Goal: Task Accomplishment & Management: Use online tool/utility

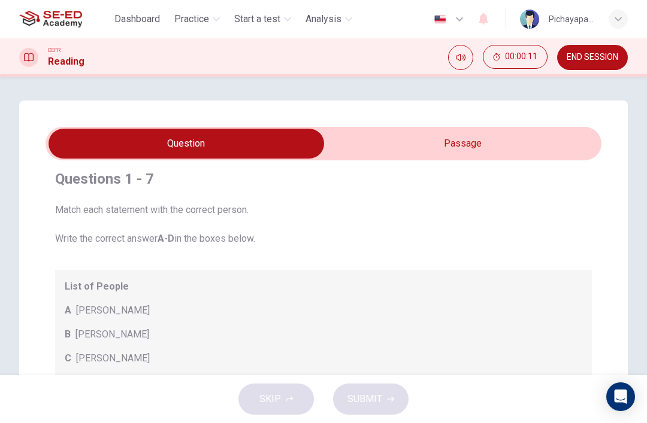
scroll to position [11, 0]
click at [501, 145] on input "checkbox" at bounding box center [186, 144] width 834 height 30
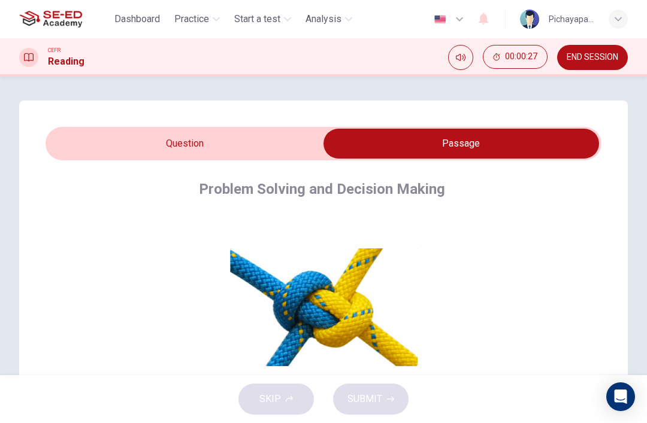
scroll to position [0, 0]
click at [248, 143] on input "checkbox" at bounding box center [461, 144] width 834 height 30
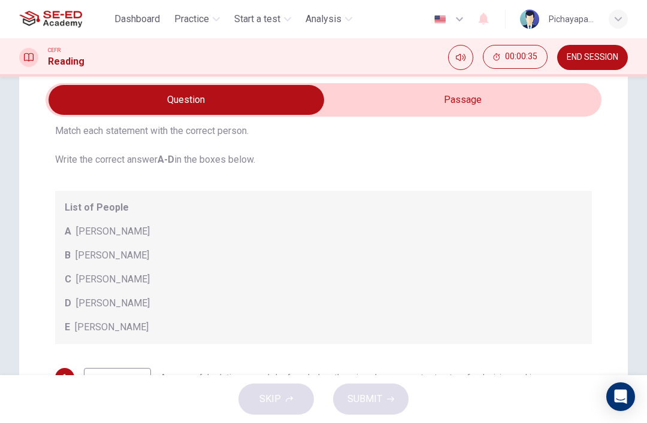
scroll to position [46, 0]
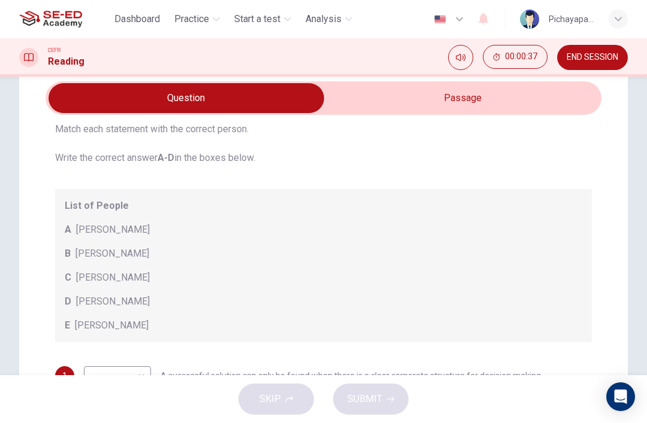
click at [432, 113] on input "checkbox" at bounding box center [186, 98] width 834 height 30
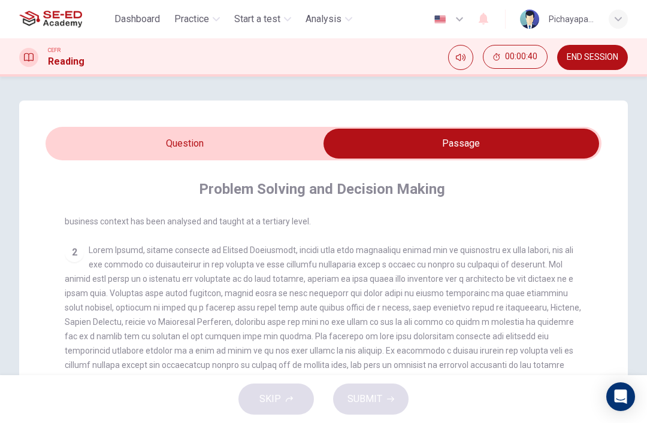
scroll to position [0, 0]
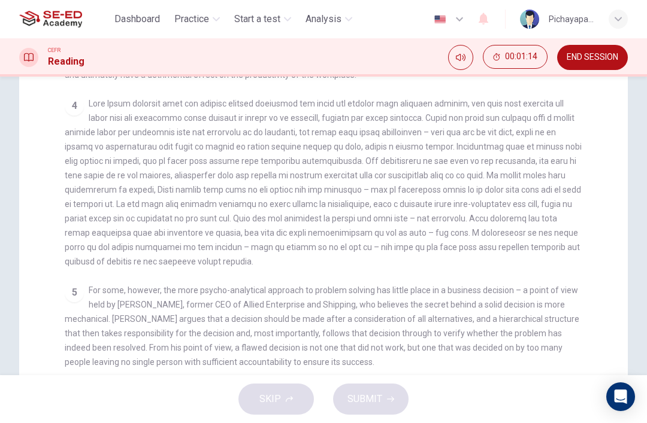
click at [227, 336] on span "For some, however, the more psycho-analytical approach to problem solving has l…" at bounding box center [322, 326] width 514 height 81
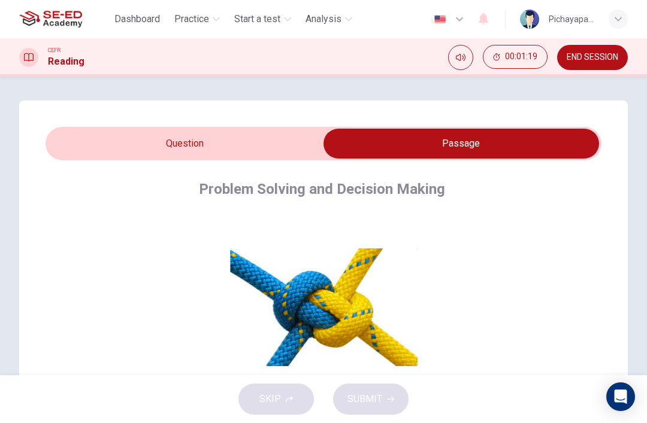
click at [231, 144] on input "checkbox" at bounding box center [461, 144] width 834 height 30
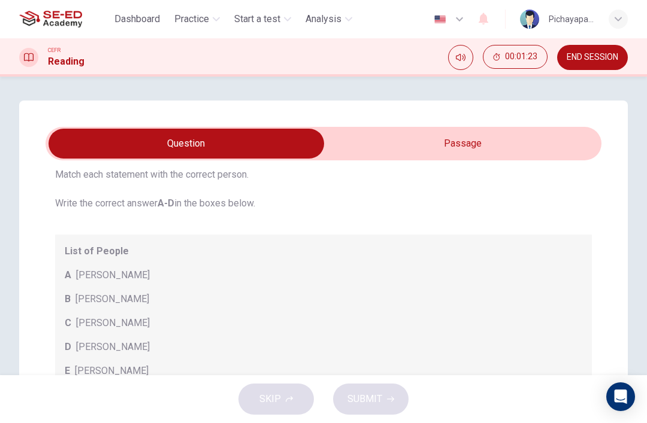
click at [443, 165] on div "Questions 1 - 7 Match each statement with the correct person. Write the correct…" at bounding box center [324, 406] width 556 height 491
click at [425, 158] on input "checkbox" at bounding box center [186, 144] width 834 height 30
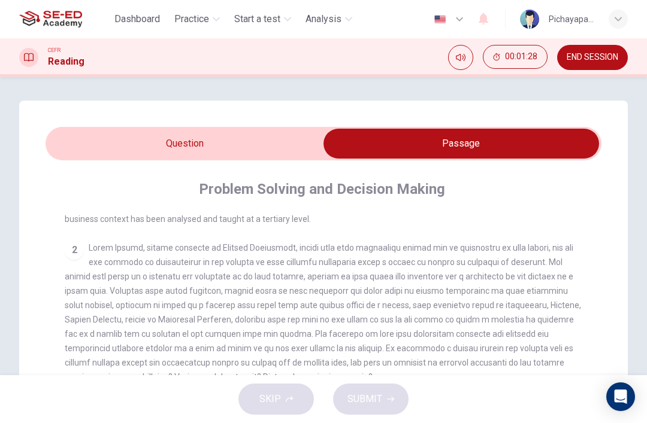
click at [231, 151] on input "checkbox" at bounding box center [461, 144] width 834 height 30
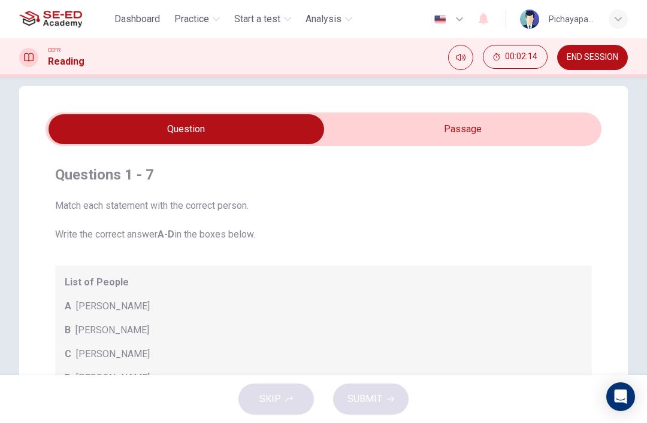
scroll to position [12, 0]
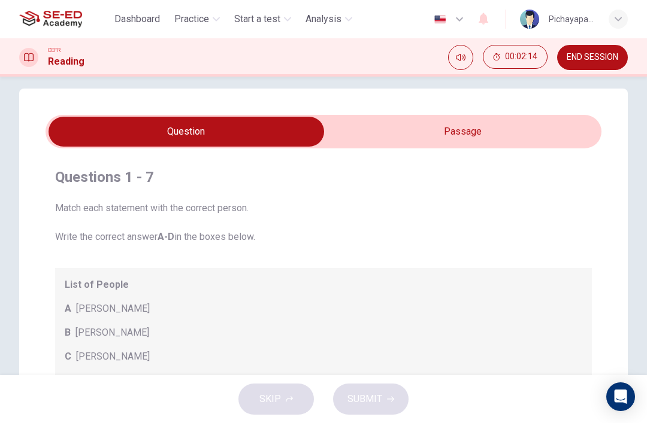
click at [350, 167] on div "Questions 1 - 7 Match each statement with the correct person. Write the correct…" at bounding box center [324, 416] width 556 height 517
click at [421, 131] on input "checkbox" at bounding box center [186, 132] width 834 height 30
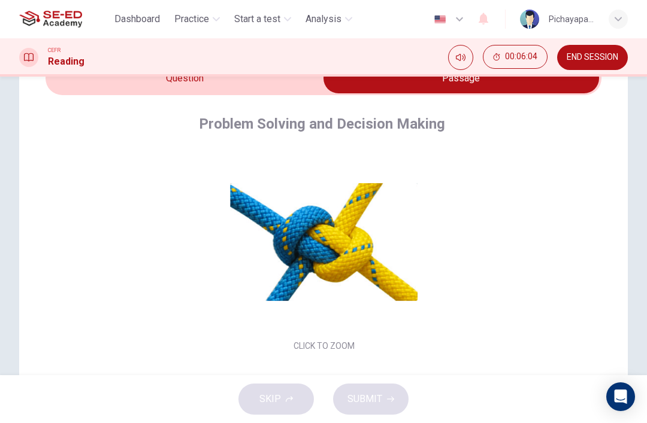
scroll to position [57, 0]
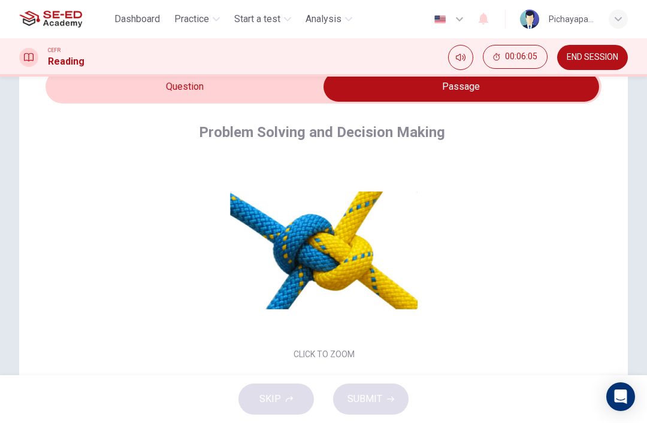
click at [255, 90] on input "checkbox" at bounding box center [461, 87] width 834 height 30
checkbox input "false"
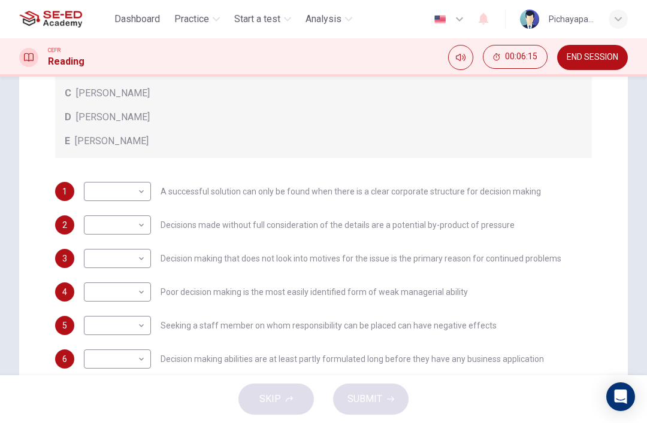
scroll to position [231, 0]
click at [143, 225] on body "This site uses cookies, as explained in our Privacy Policy . If you agree to th…" at bounding box center [323, 211] width 647 height 423
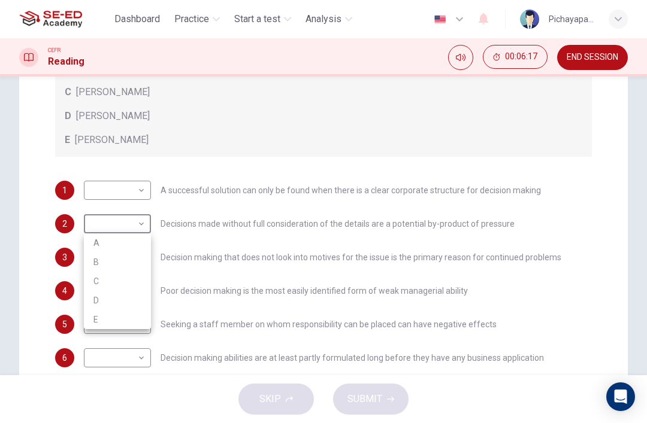
click at [135, 240] on li "A" at bounding box center [117, 243] width 67 height 19
type input "A"
click at [138, 186] on body "This site uses cookies, as explained in our Privacy Policy . If you agree to th…" at bounding box center [323, 211] width 647 height 423
click at [138, 208] on li "A" at bounding box center [117, 209] width 67 height 19
type input "A"
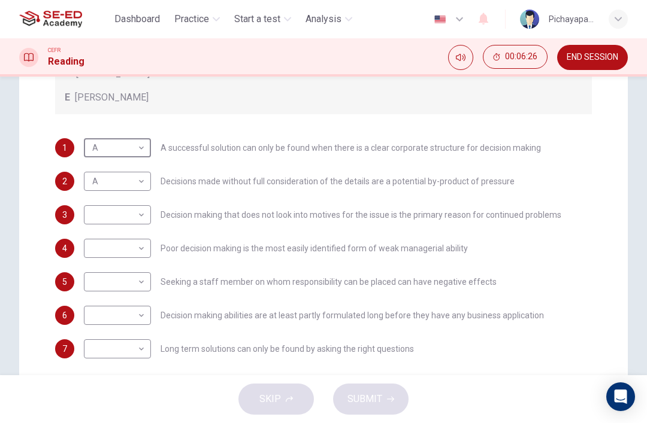
scroll to position [273, 0]
click at [137, 281] on body "This site uses cookies, as explained in our Privacy Policy . If you agree to th…" at bounding box center [323, 211] width 647 height 423
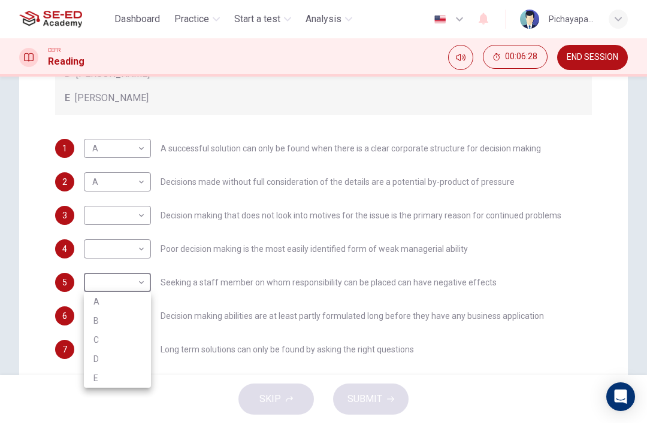
click at [129, 335] on li "C" at bounding box center [117, 340] width 67 height 19
type input "C"
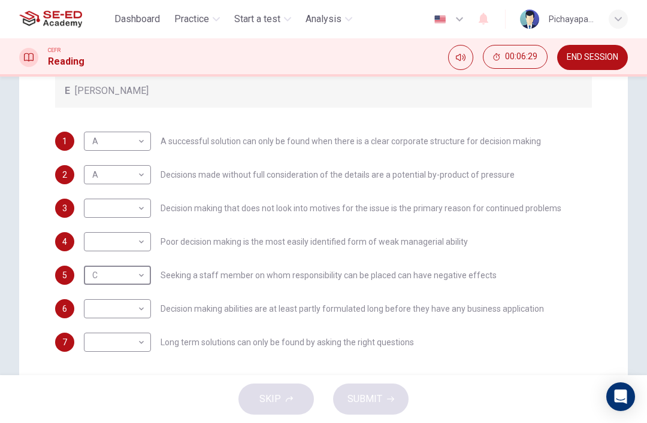
click at [508, 280] on div "5 C C ​ Seeking a staff member on whom responsibility can be placed can have ne…" at bounding box center [323, 275] width 537 height 19
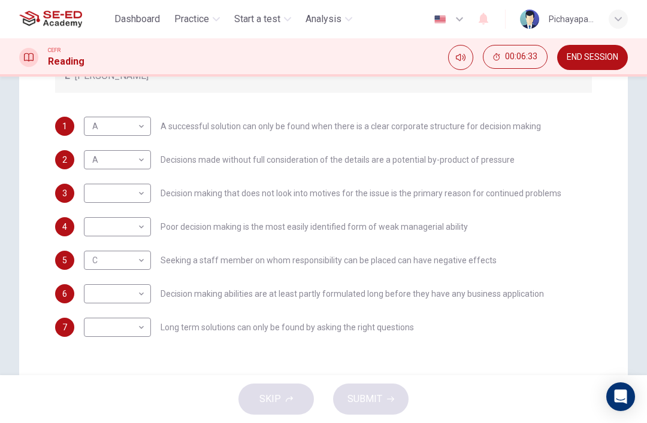
scroll to position [284, 0]
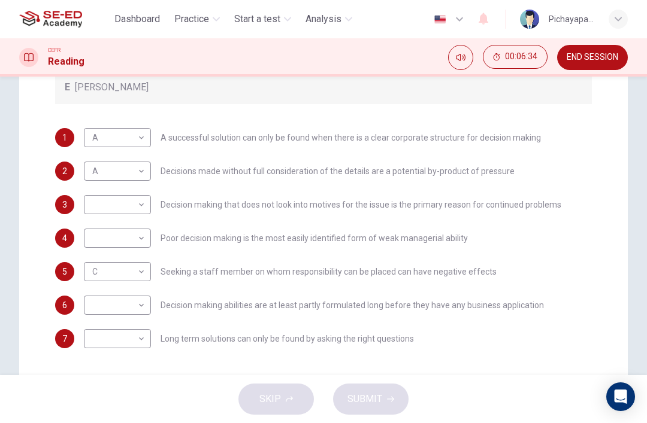
click at [133, 339] on body "This site uses cookies, as explained in our Privacy Policy . If you agree to th…" at bounding box center [323, 211] width 647 height 423
click at [134, 364] on li "C" at bounding box center [117, 365] width 67 height 19
type input "C"
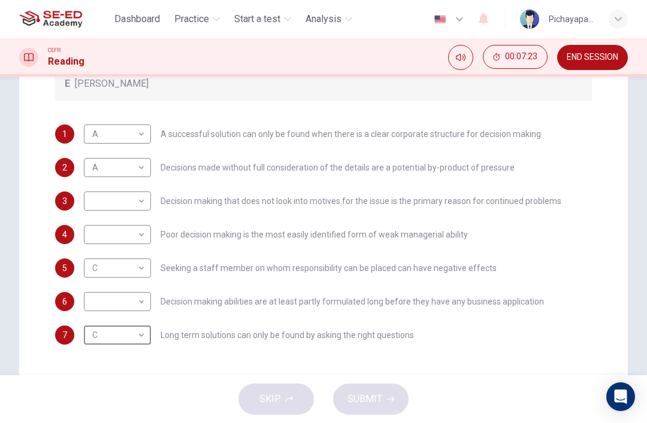
click at [84, 295] on body "This site uses cookies, as explained in our Privacy Policy . If you agree to th…" at bounding box center [323, 211] width 647 height 423
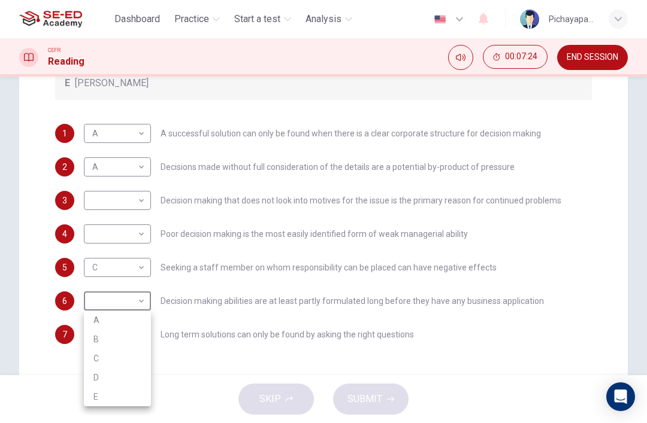
click at [583, 121] on div at bounding box center [323, 211] width 647 height 423
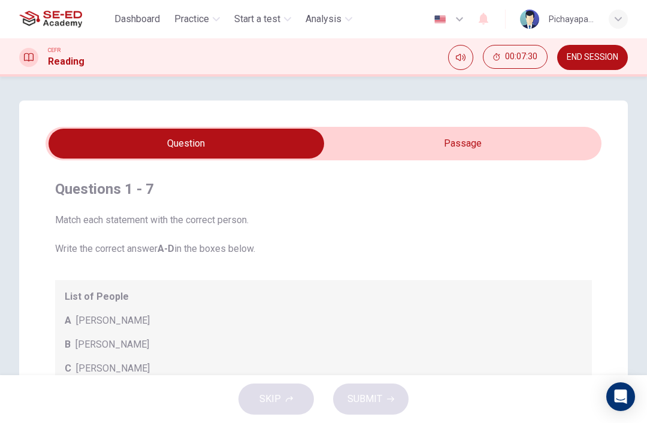
scroll to position [-1, 0]
click at [520, 143] on input "checkbox" at bounding box center [186, 144] width 834 height 30
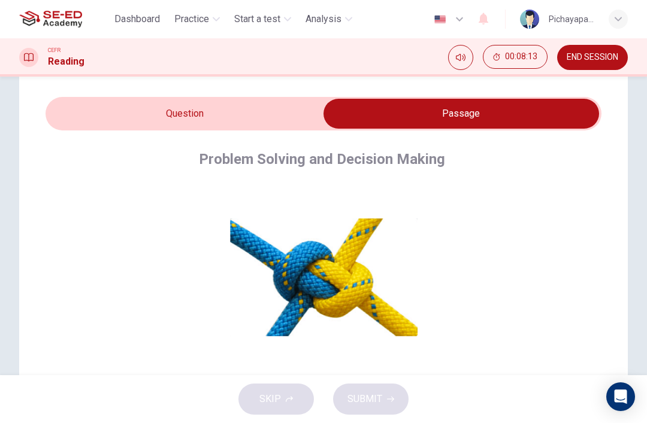
scroll to position [20, 0]
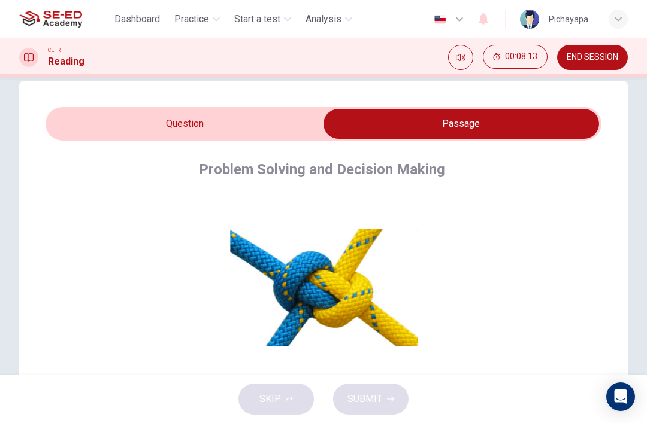
click at [157, 111] on input "checkbox" at bounding box center [461, 124] width 834 height 30
checkbox input "false"
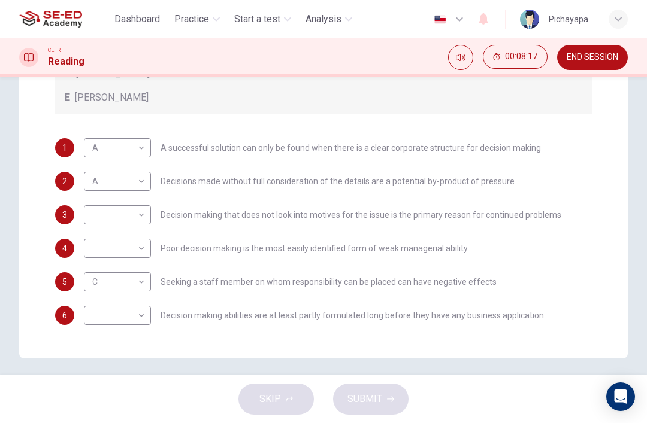
click at [49, 185] on div "Questions 1 - 7 Match each statement with the correct person. Write the correct…" at bounding box center [324, 109] width 556 height 517
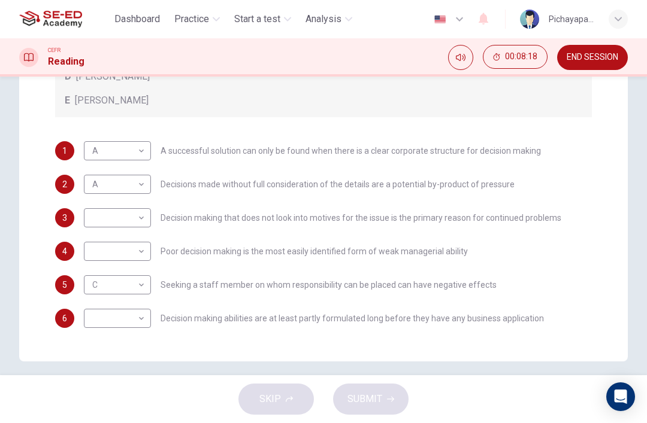
scroll to position [316, 0]
click at [118, 240] on body "This site uses cookies, as explained in our Privacy Policy . If you agree to th…" at bounding box center [323, 211] width 647 height 423
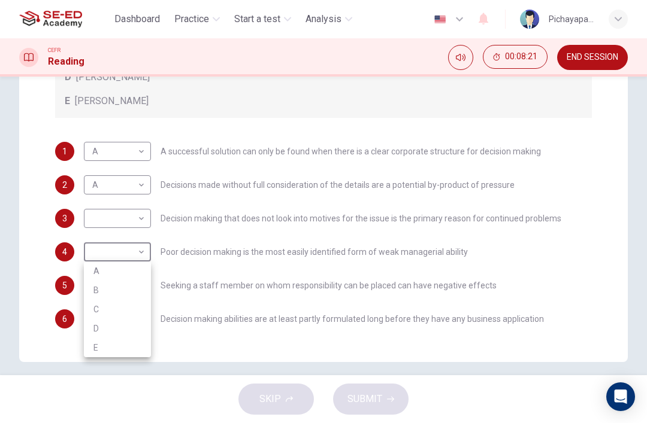
click at [98, 264] on li "A" at bounding box center [117, 271] width 67 height 19
type input "A"
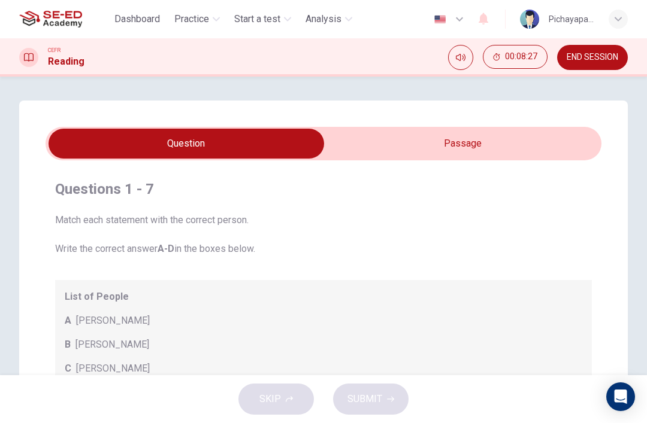
scroll to position [0, 0]
